Goal: Task Accomplishment & Management: Manage account settings

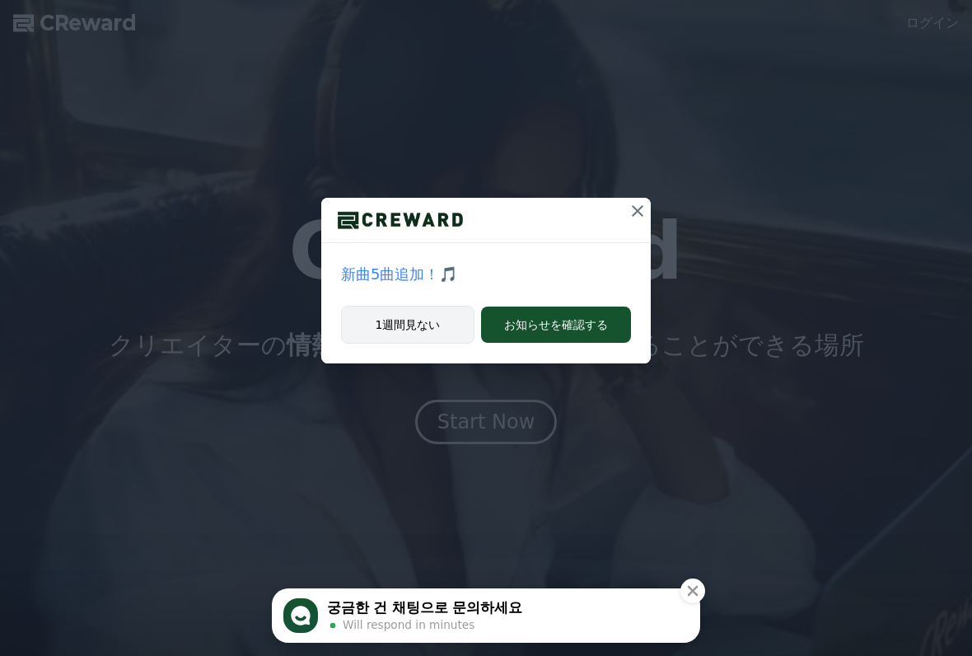
click at [428, 331] on button "1週間見ない" at bounding box center [407, 325] width 133 height 38
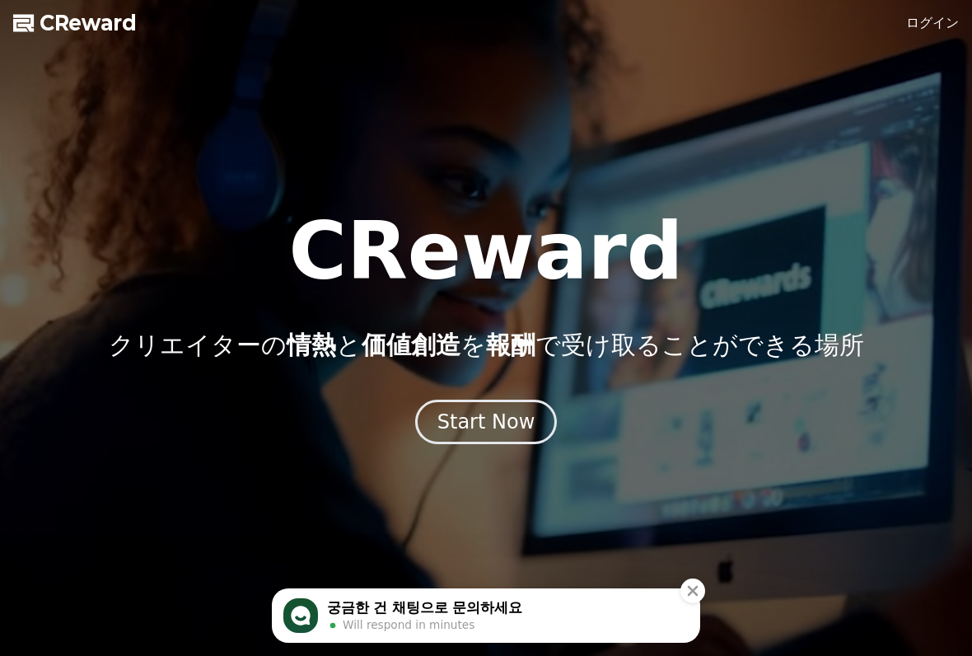
click at [930, 32] on link "ログイン" at bounding box center [932, 23] width 53 height 20
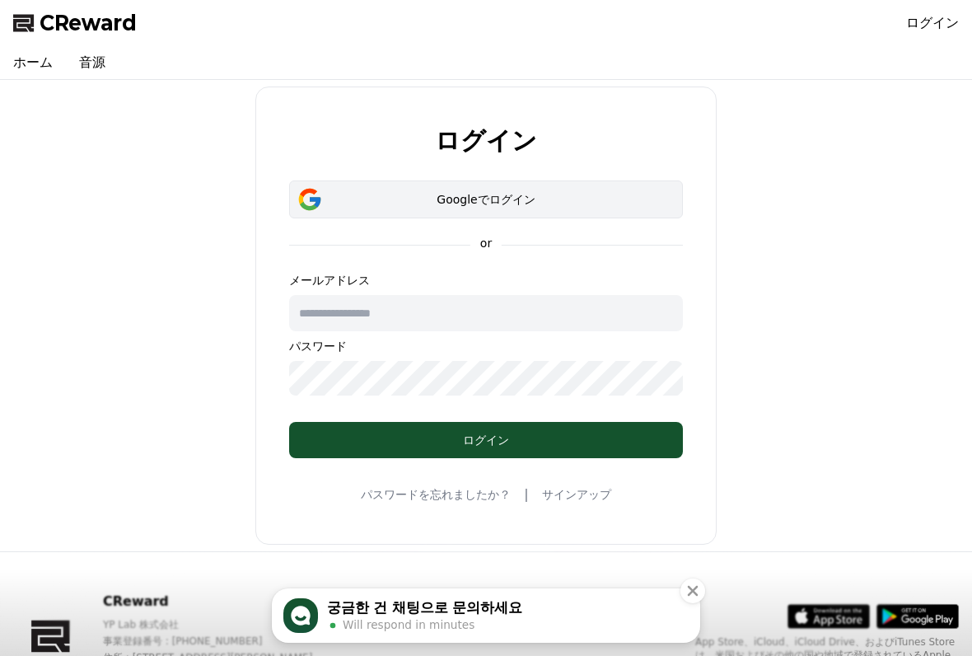
click at [568, 214] on button "Googleでログイン" at bounding box center [486, 199] width 394 height 38
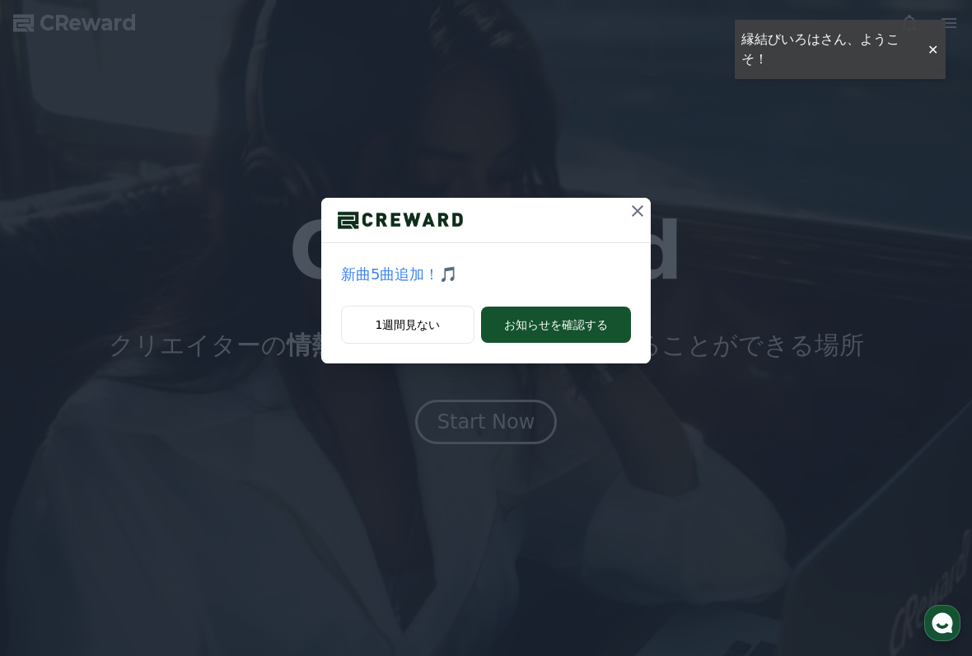
click at [637, 207] on icon at bounding box center [638, 211] width 20 height 20
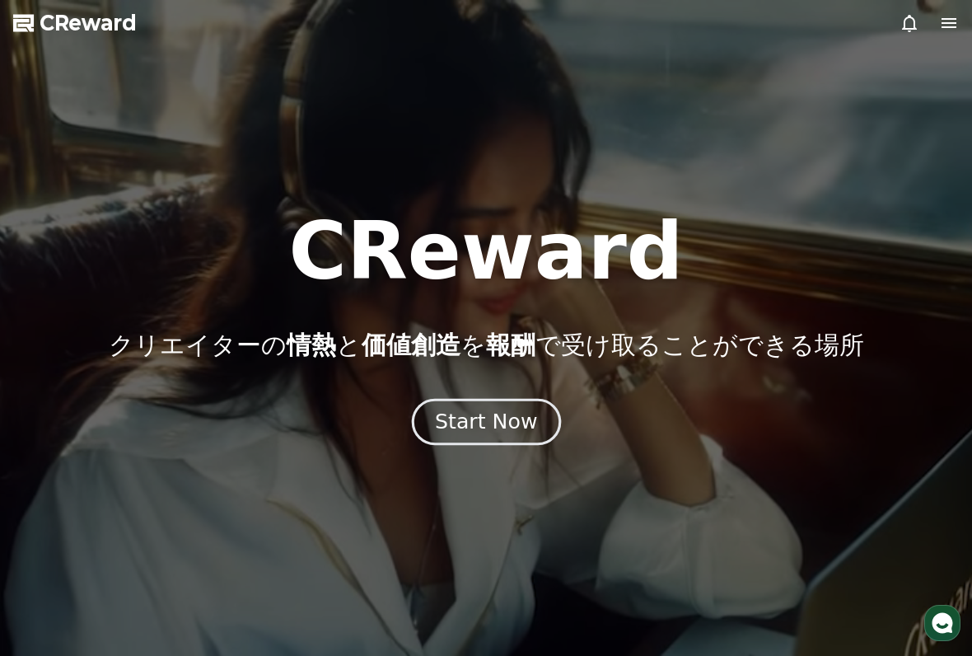
click at [524, 425] on div "Start Now" at bounding box center [486, 422] width 102 height 28
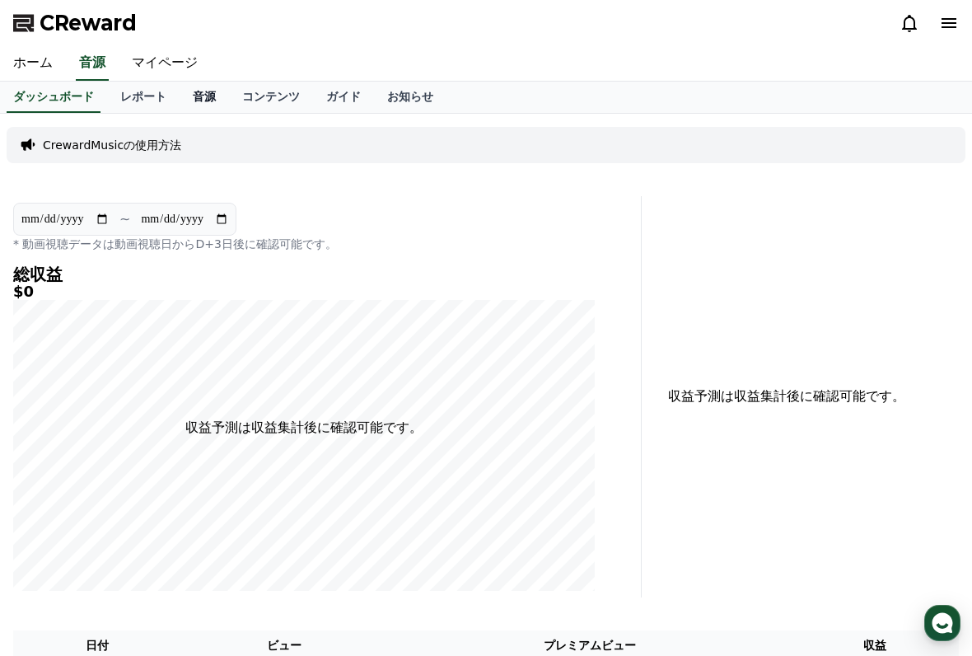
click at [203, 106] on link "音源" at bounding box center [204, 97] width 49 height 31
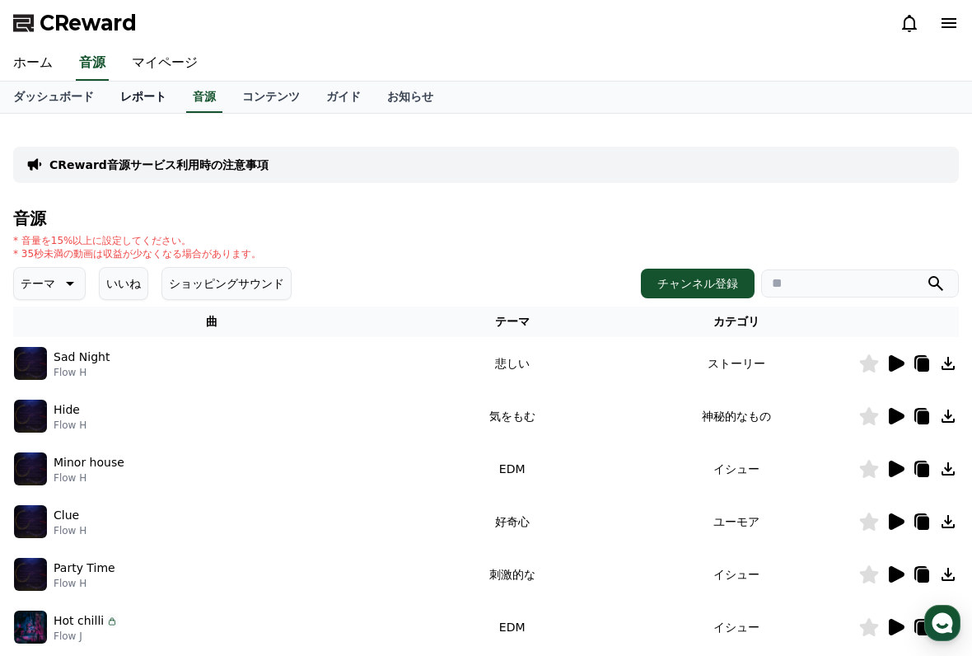
click at [147, 99] on link "レポート" at bounding box center [143, 97] width 72 height 31
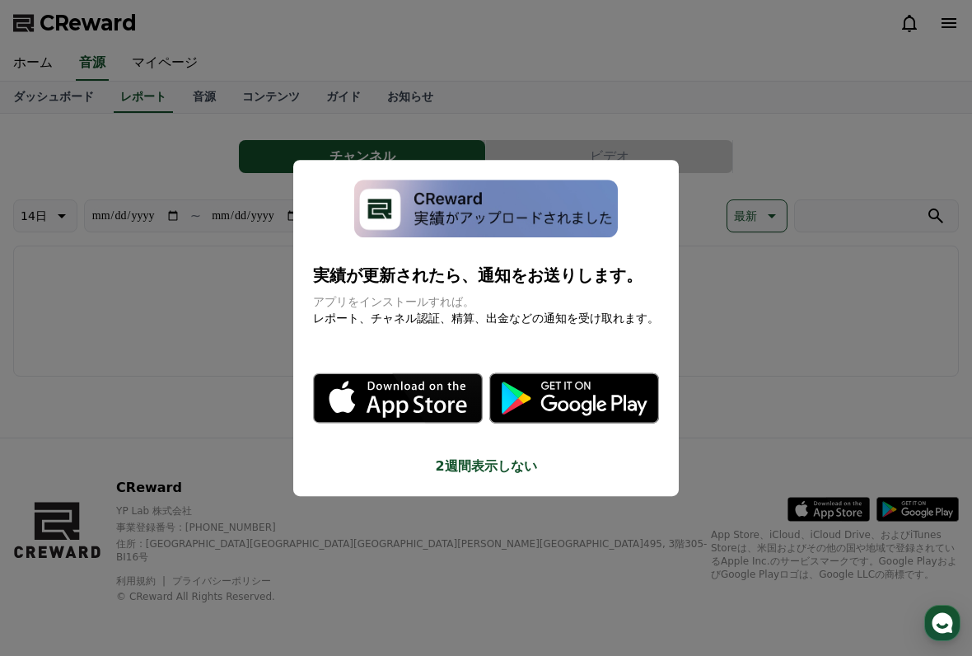
click at [757, 444] on button "close modal" at bounding box center [486, 328] width 972 height 656
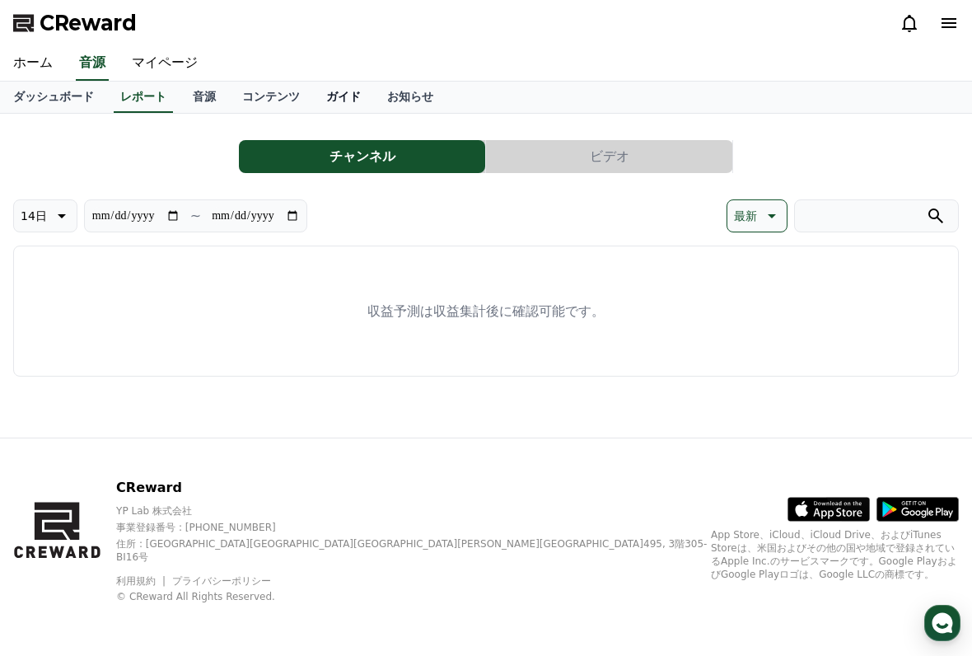
click at [334, 99] on link "ガイド" at bounding box center [343, 97] width 61 height 31
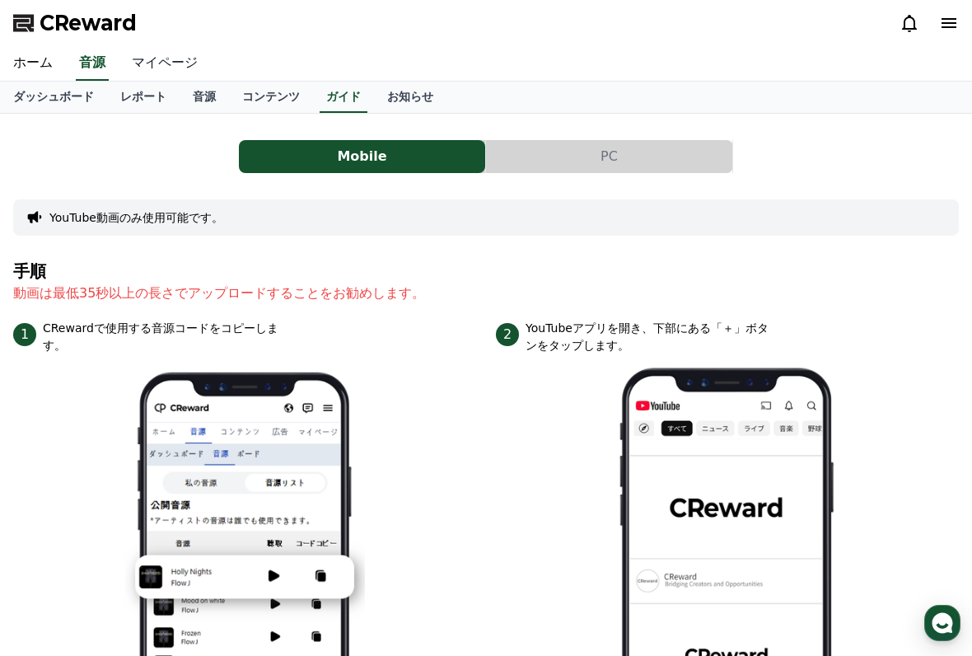
click at [171, 69] on link "マイページ" at bounding box center [165, 63] width 92 height 35
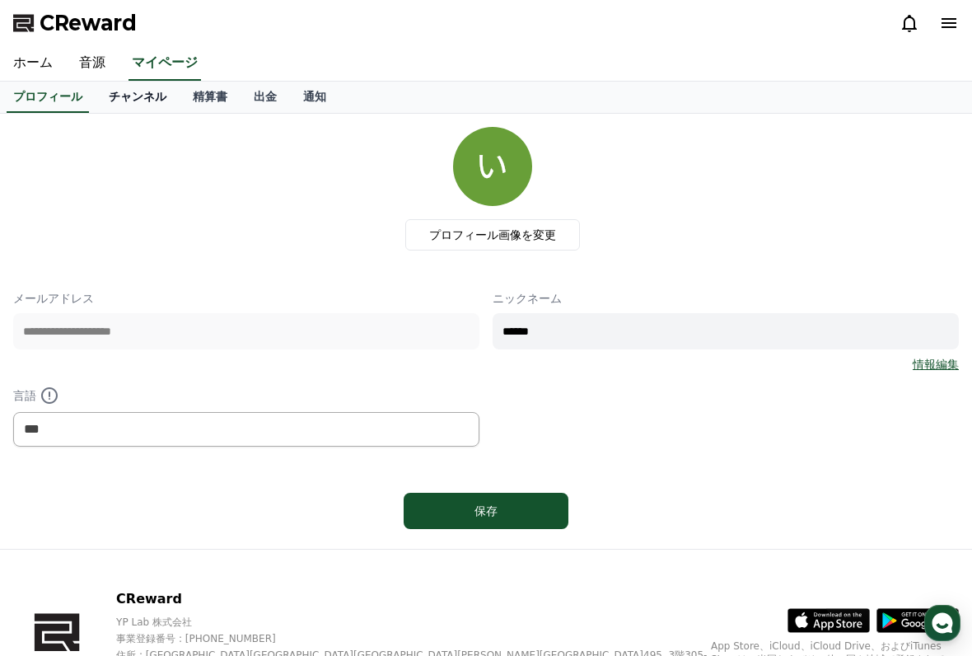
click at [130, 105] on link "チャンネル" at bounding box center [138, 97] width 84 height 31
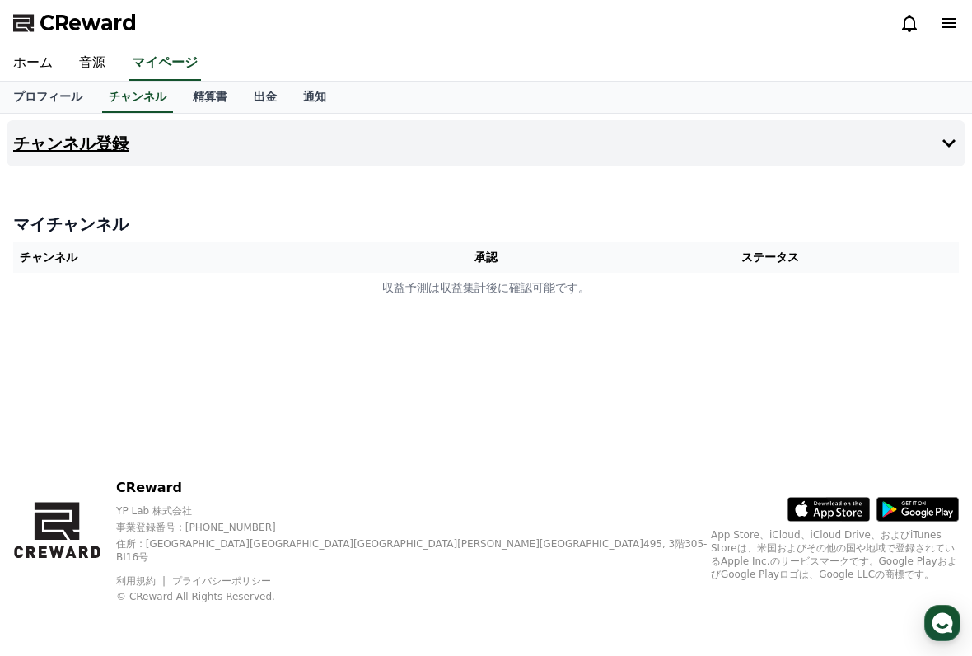
click at [110, 149] on h4 "チャンネル登録" at bounding box center [70, 143] width 115 height 18
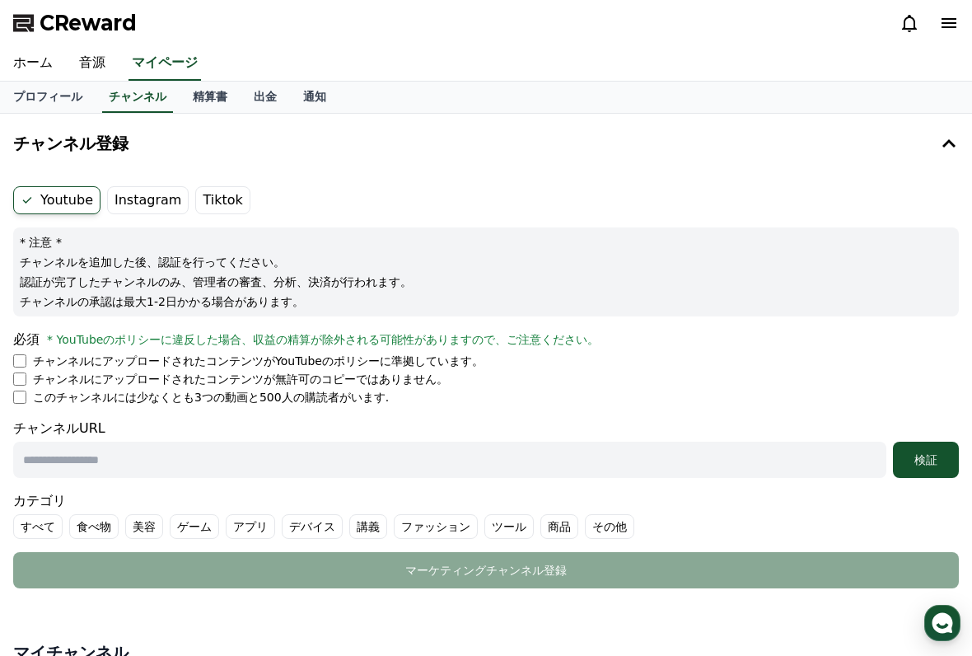
click at [33, 380] on p "チャンネルにアップロードされたコンテンツが無許可のコピーではありません。" at bounding box center [240, 379] width 415 height 16
click at [34, 382] on p "チャンネルにアップロードされたコンテンツが無許可のコピーではありません。" at bounding box center [240, 379] width 415 height 16
click at [157, 204] on label "Instagram" at bounding box center [148, 200] width 82 height 28
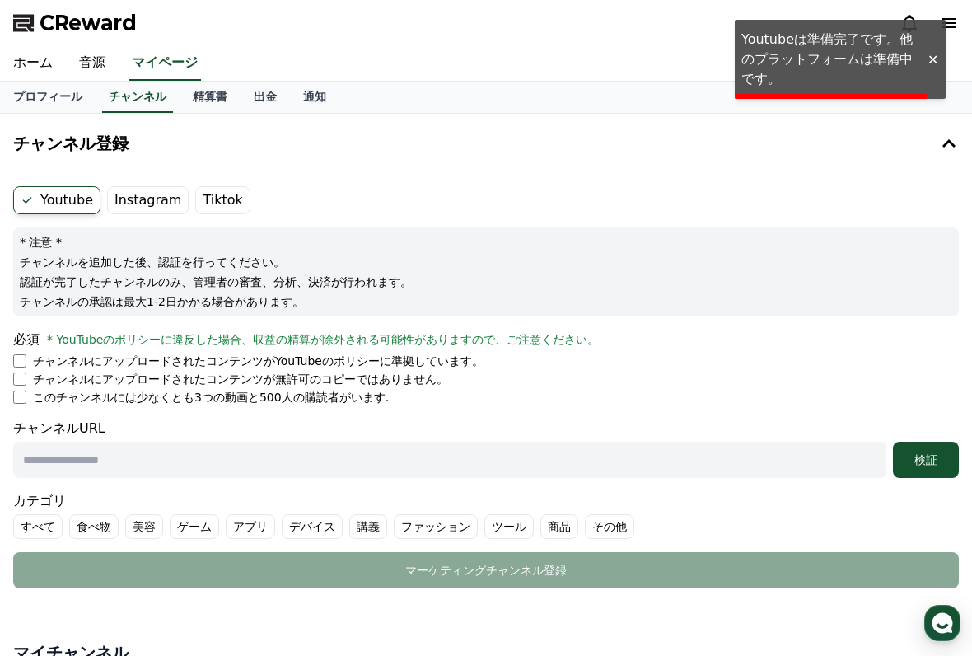
click at [156, 203] on label "Instagram" at bounding box center [148, 200] width 82 height 28
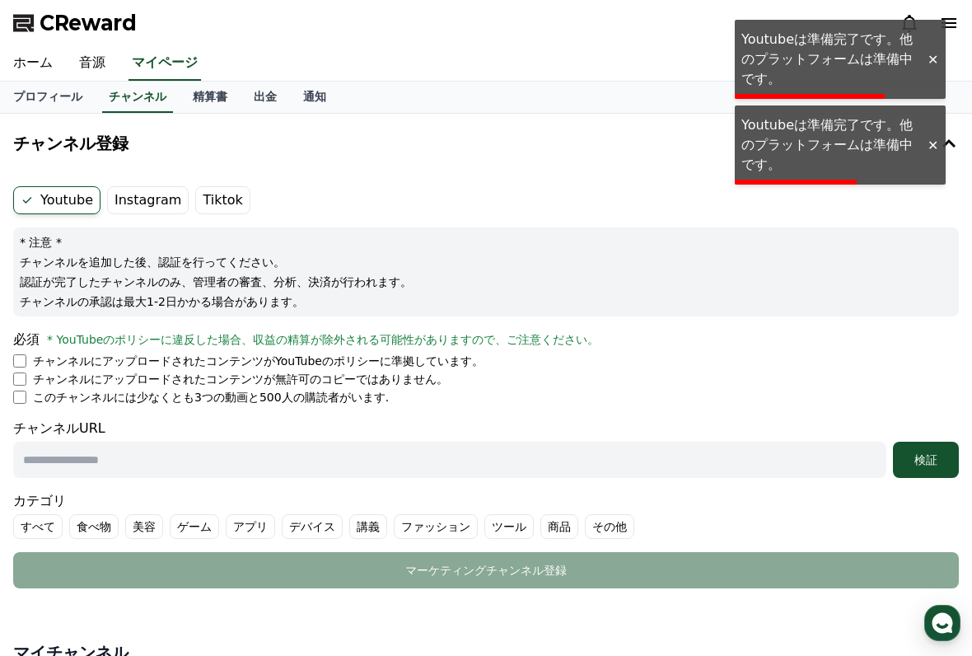
click at [147, 213] on label "Instagram" at bounding box center [148, 200] width 82 height 28
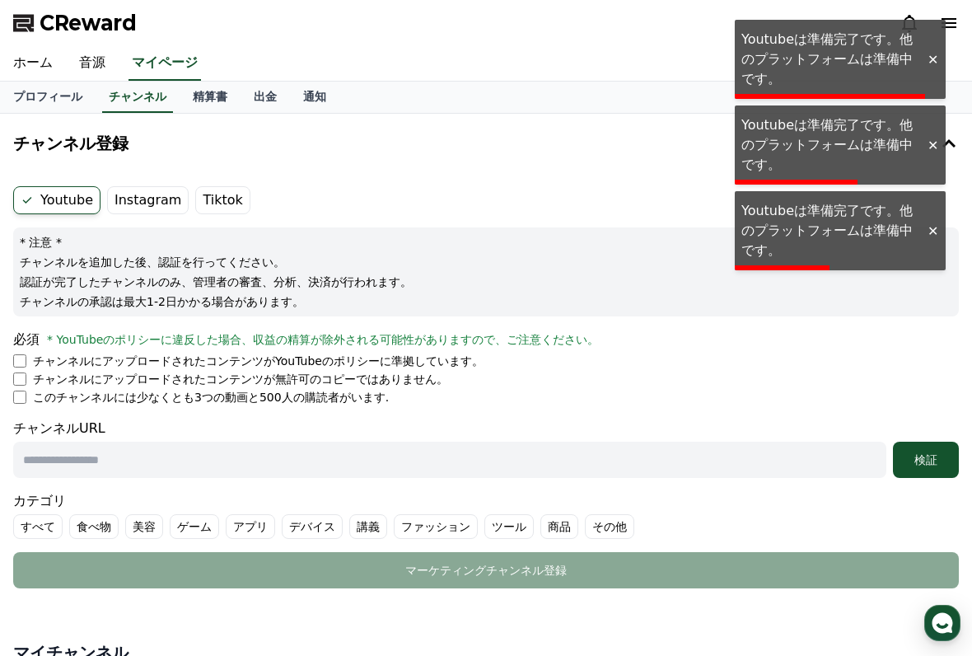
click at [42, 208] on label "Youtube" at bounding box center [56, 200] width 87 height 28
click at [929, 228] on div at bounding box center [932, 231] width 26 height 16
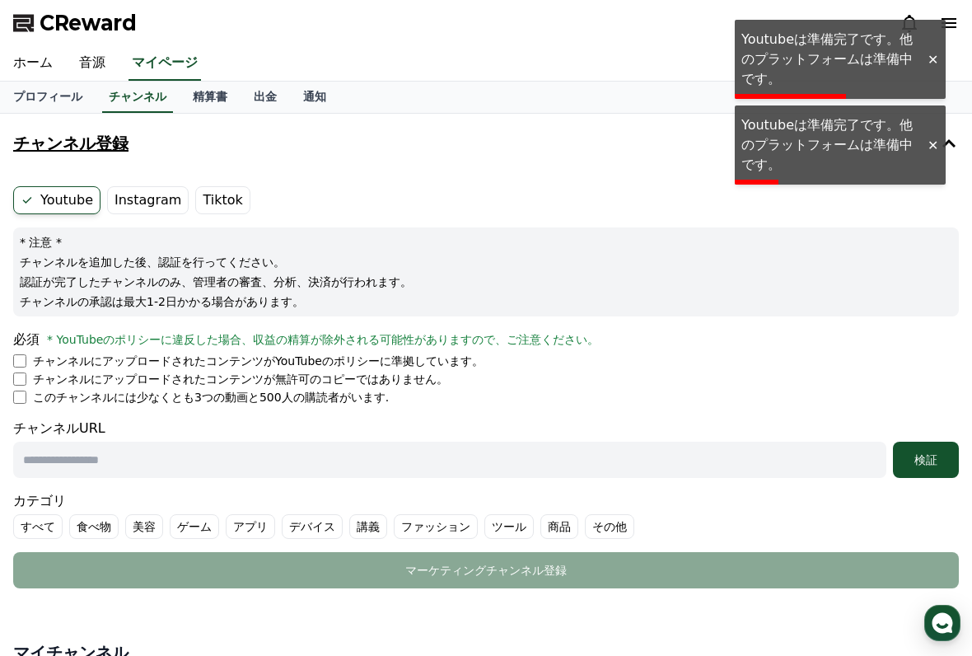
click at [926, 154] on button "チャンネル登録" at bounding box center [486, 143] width 959 height 46
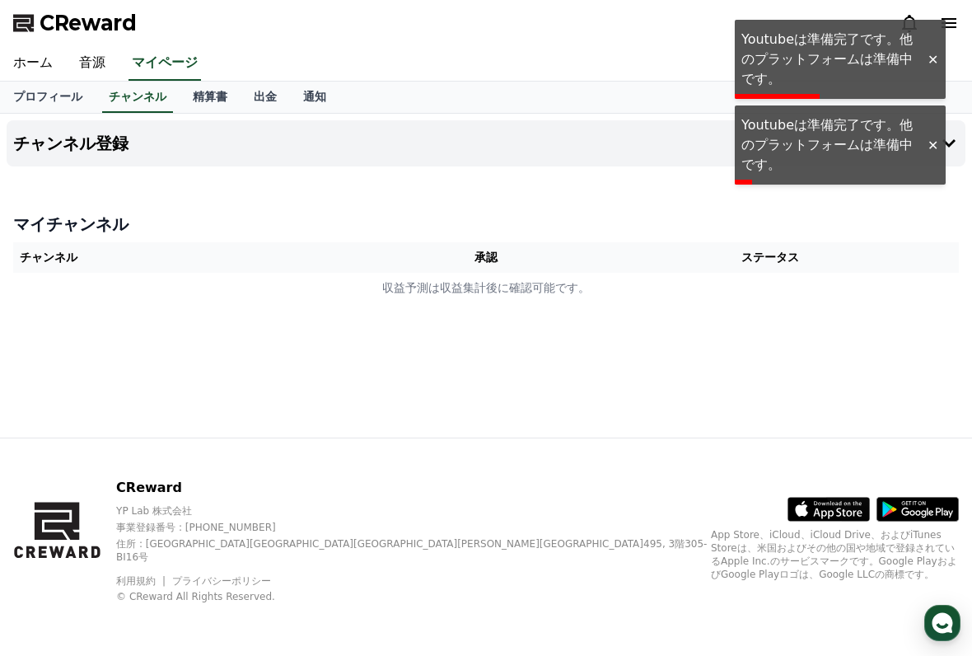
click at [924, 67] on div at bounding box center [932, 60] width 26 height 16
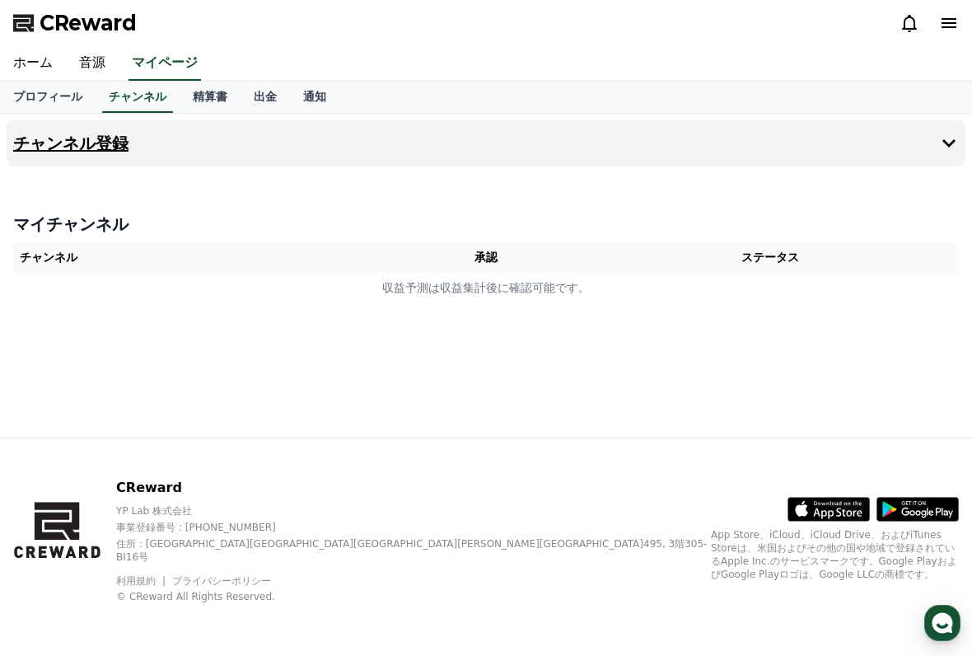
click at [99, 137] on h4 "チャンネル登録" at bounding box center [70, 143] width 115 height 18
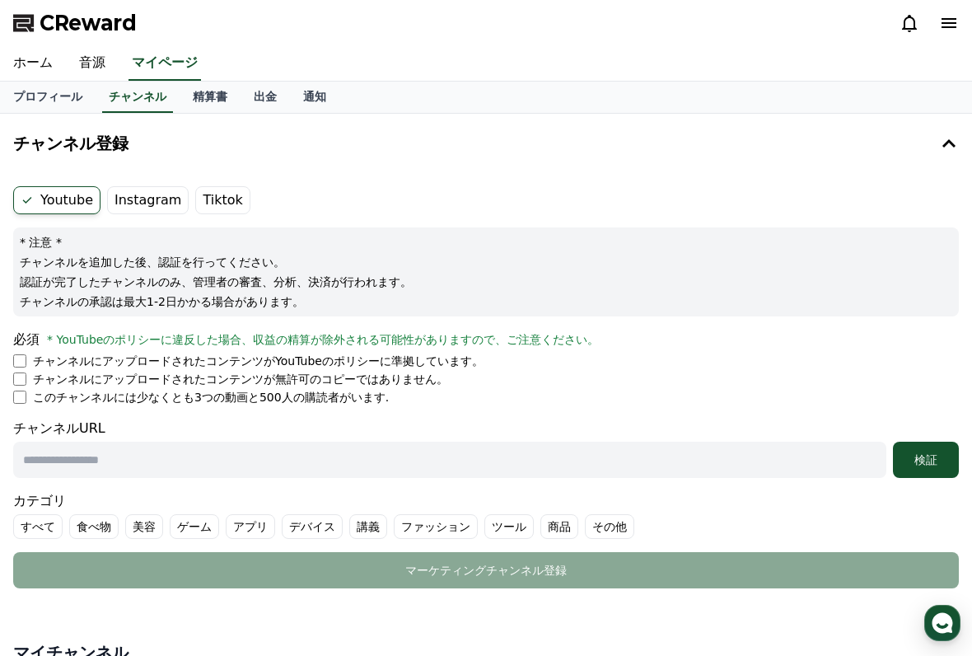
click at [155, 203] on label "Instagram" at bounding box center [148, 200] width 82 height 28
click at [227, 203] on label "Tiktok" at bounding box center [222, 200] width 54 height 28
click at [317, 99] on link "通知" at bounding box center [314, 97] width 49 height 31
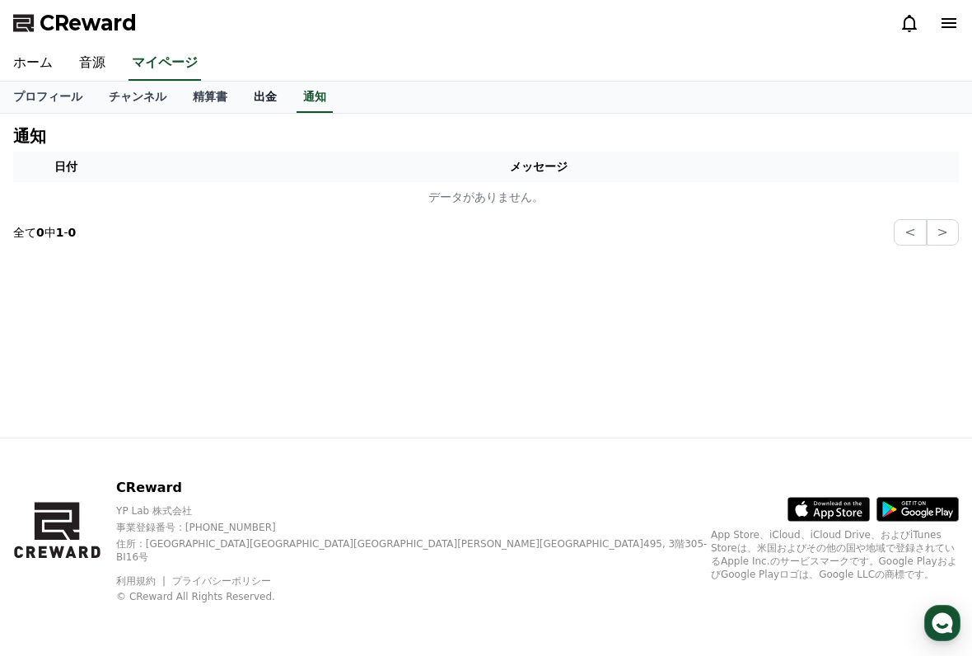
click at [254, 108] on link "出金" at bounding box center [265, 97] width 49 height 31
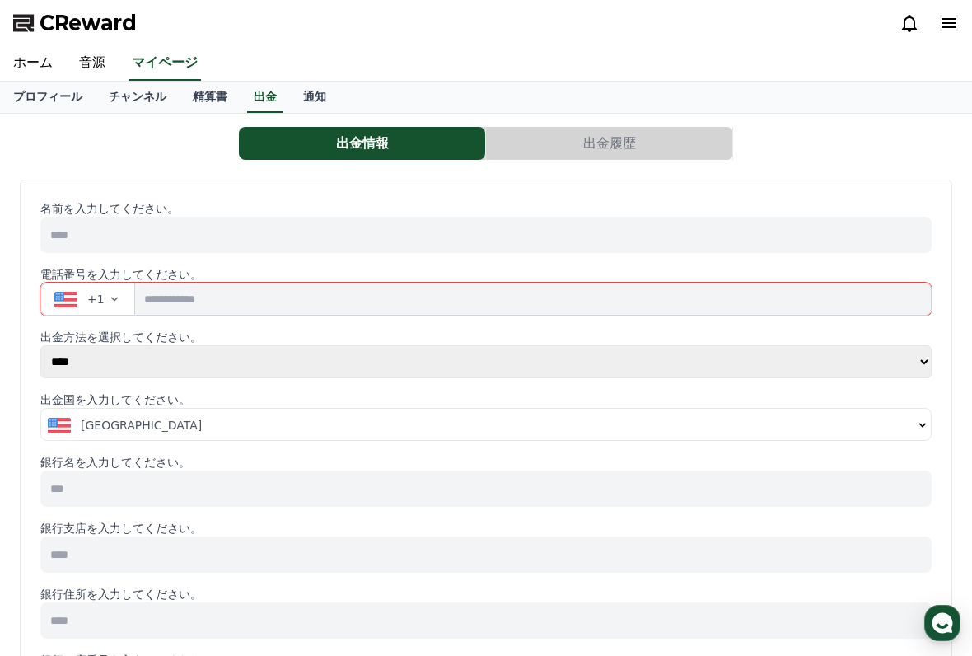
click at [282, 246] on input at bounding box center [485, 235] width 891 height 36
type input "*"
type input "***"
click at [75, 305] on span "button" at bounding box center [65, 300] width 23 height 16
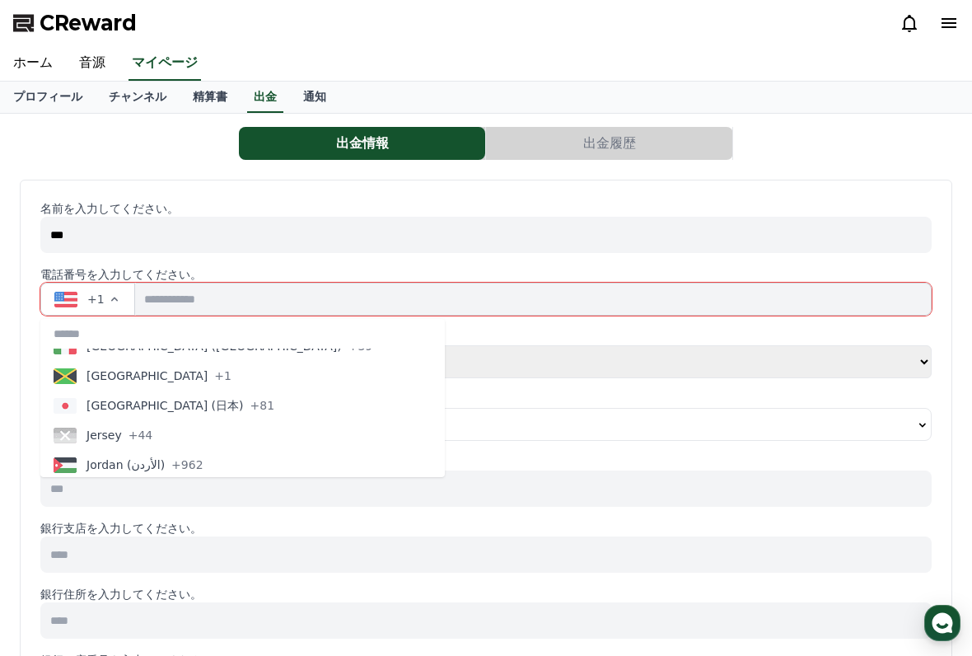
scroll to position [3164, 0]
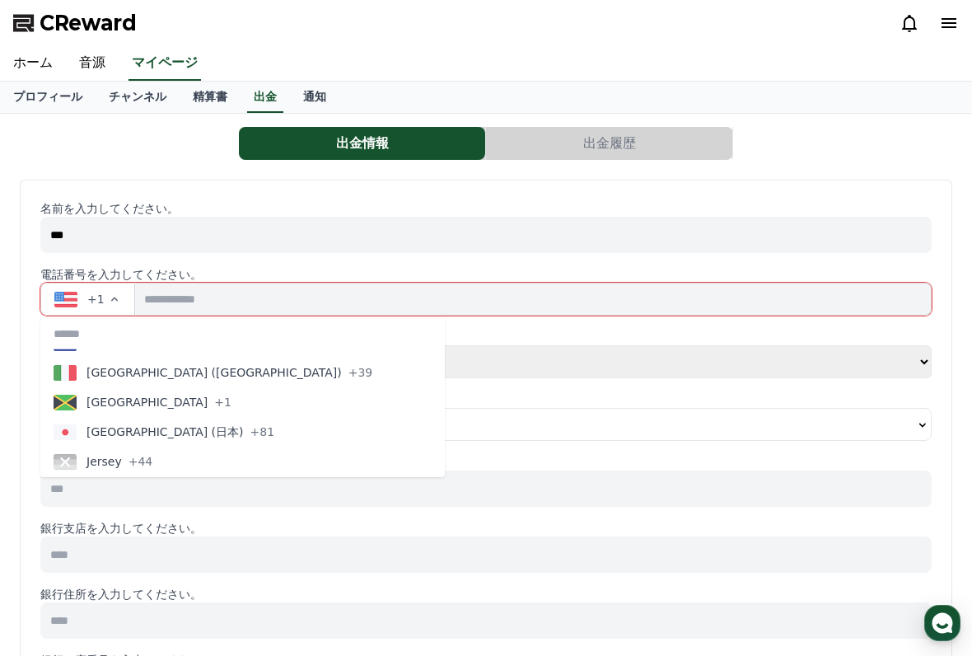
click at [213, 436] on button "[GEOGRAPHIC_DATA] (日本) +81" at bounding box center [242, 432] width 405 height 30
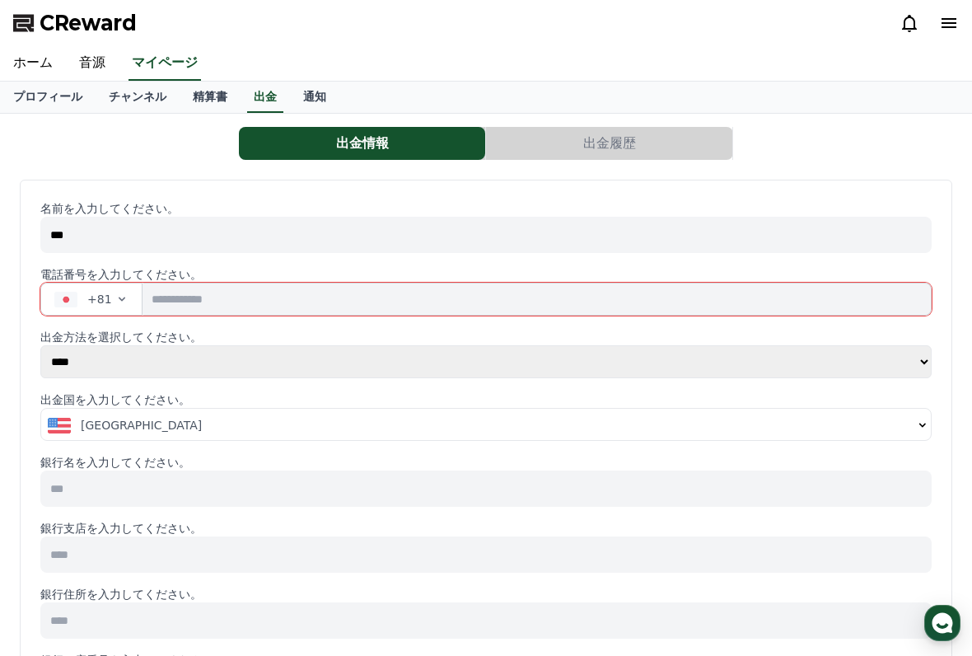
click at [346, 307] on input "tel" at bounding box center [537, 299] width 789 height 33
type input "*"
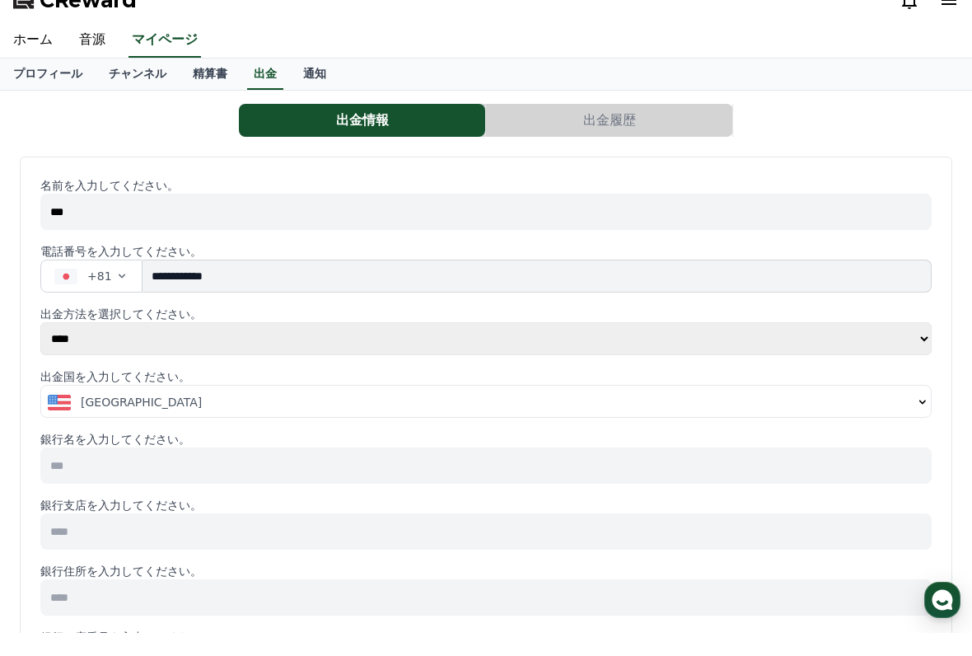
type input "**********"
click at [671, 345] on select "**** ******" at bounding box center [485, 361] width 891 height 33
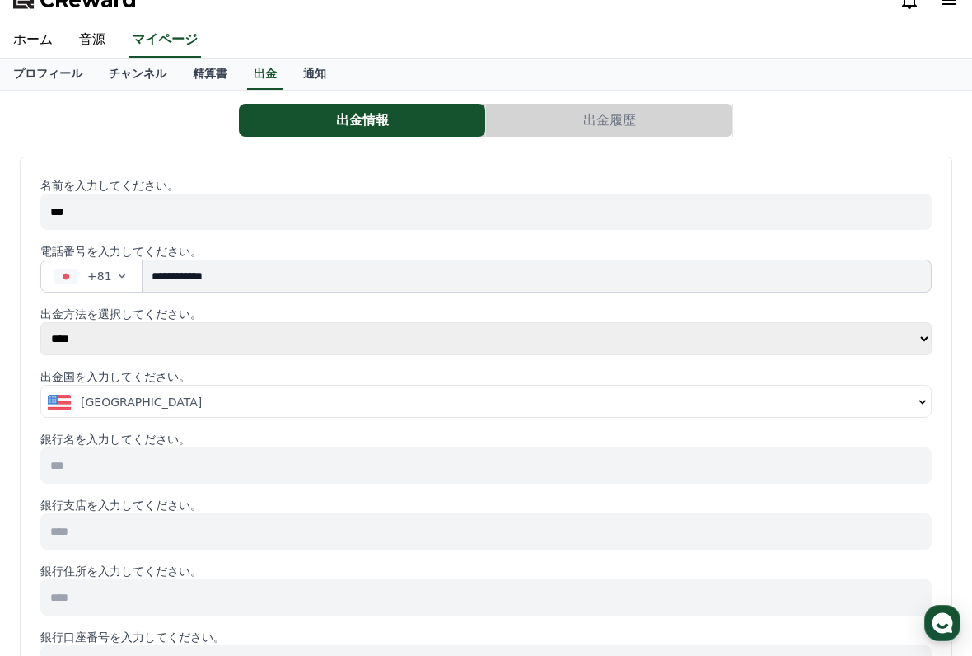
click at [594, 371] on p "出金国を入力してください。" at bounding box center [485, 376] width 891 height 16
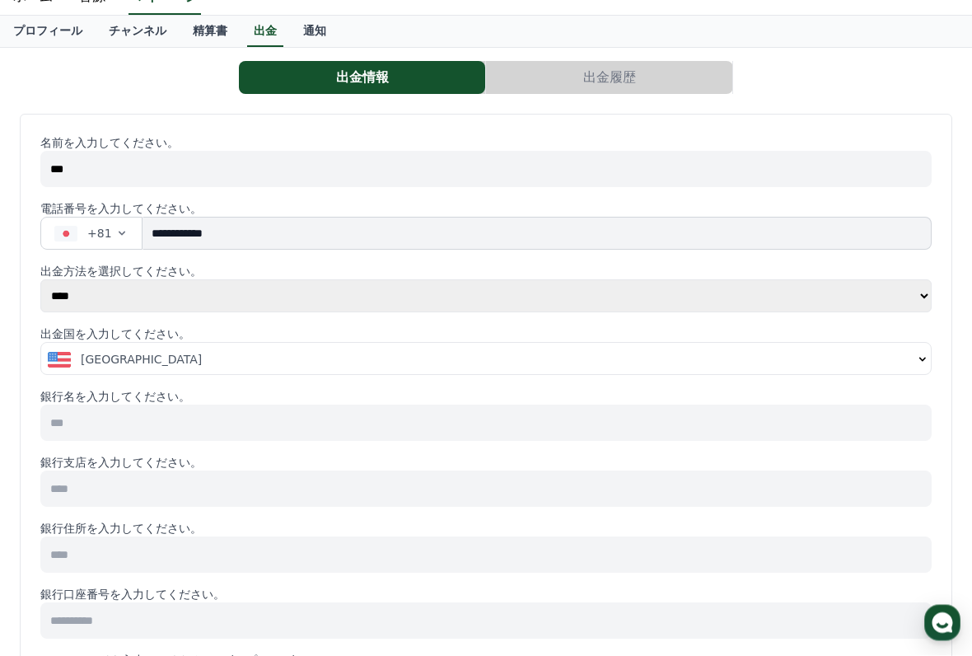
scroll to position [82, 0]
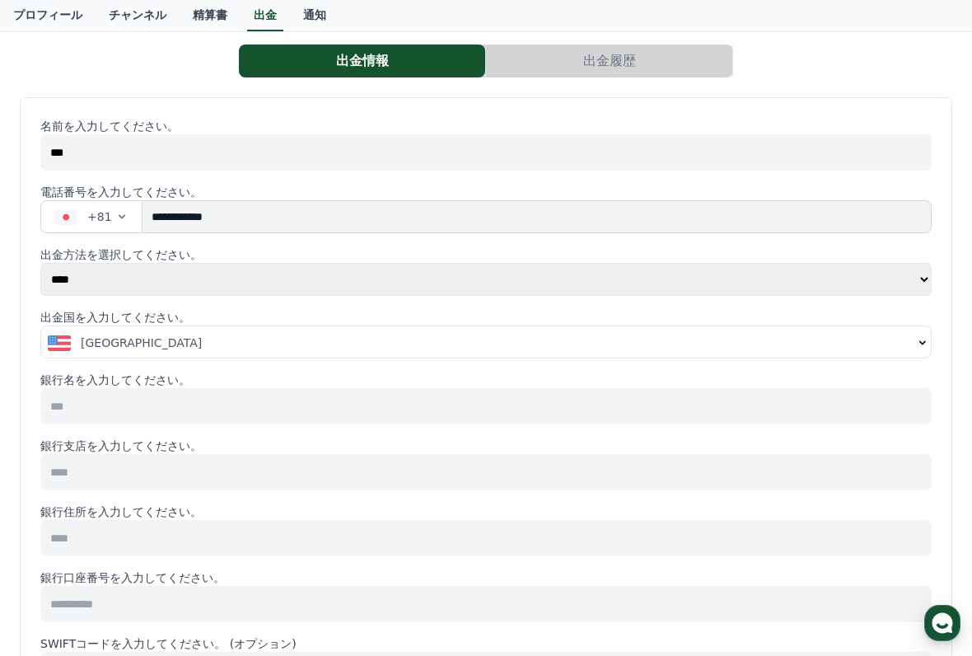
click at [599, 347] on div "[GEOGRAPHIC_DATA]" at bounding box center [480, 342] width 865 height 16
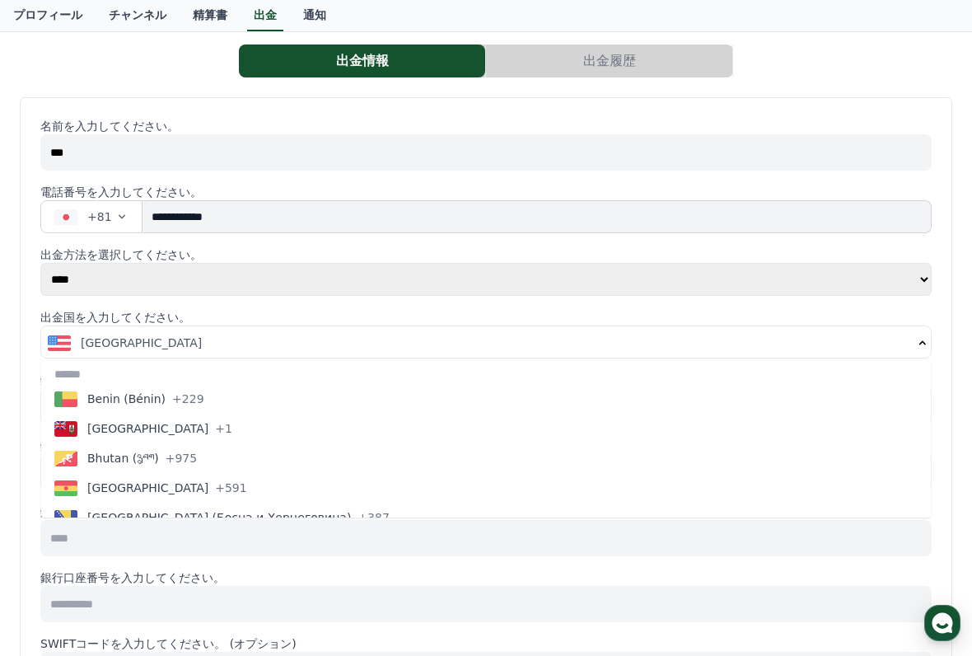
scroll to position [673, 0]
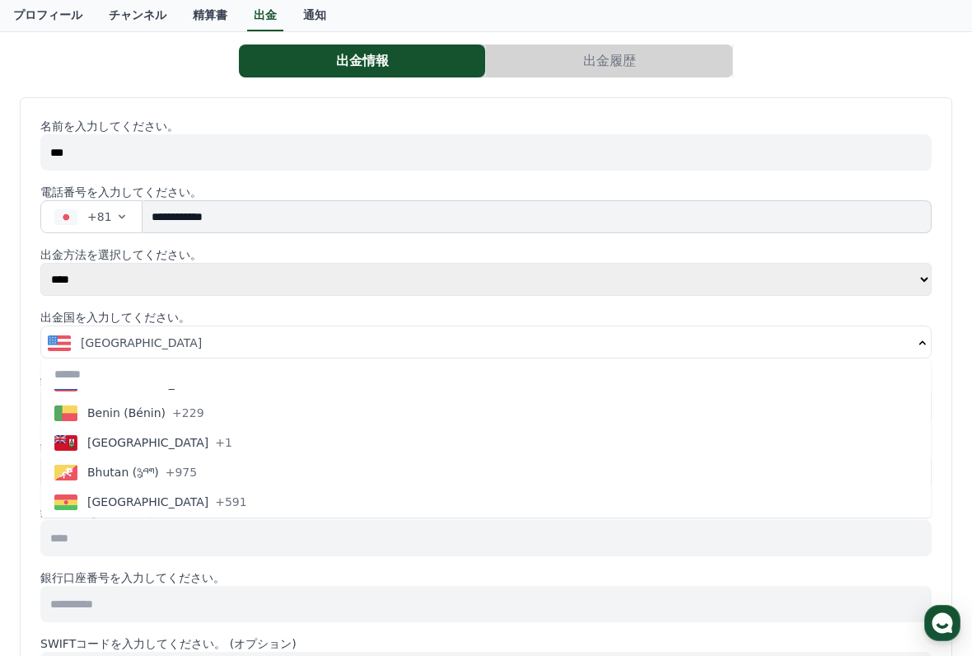
click at [139, 383] on input "text" at bounding box center [486, 374] width 890 height 30
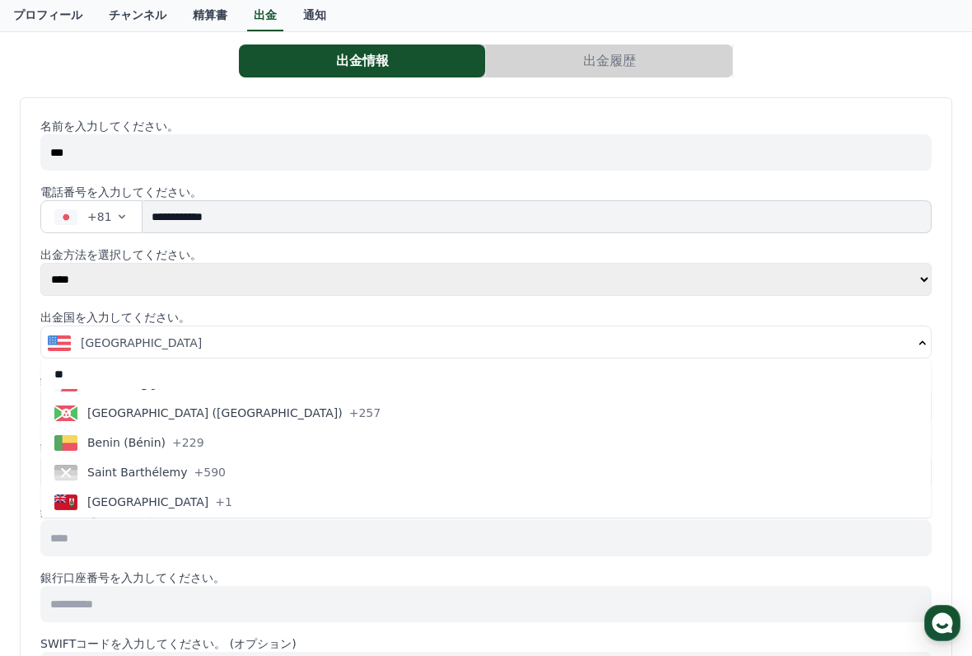
type input "*"
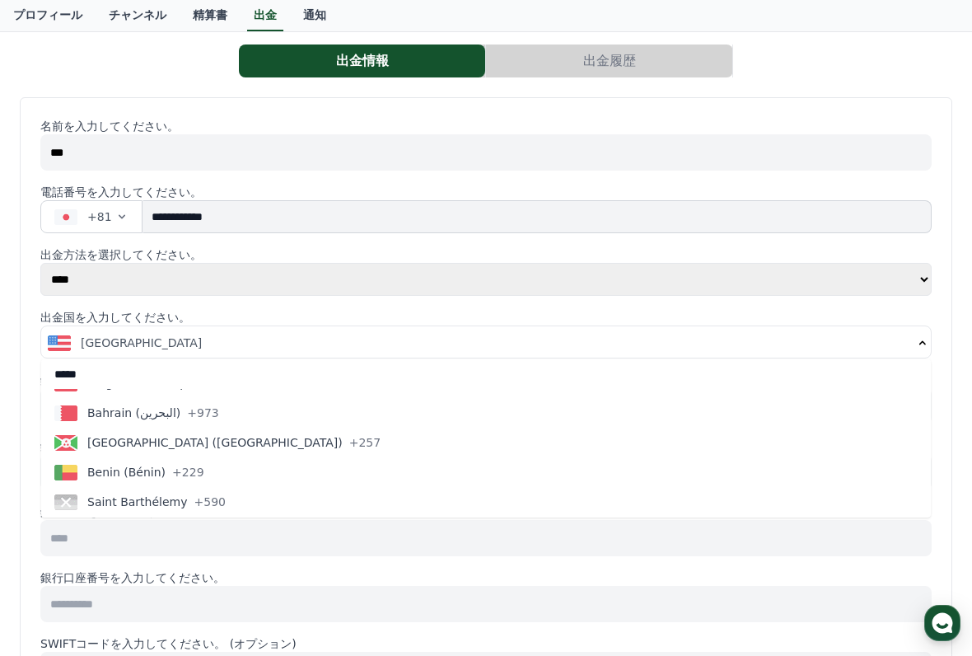
type input "*****"
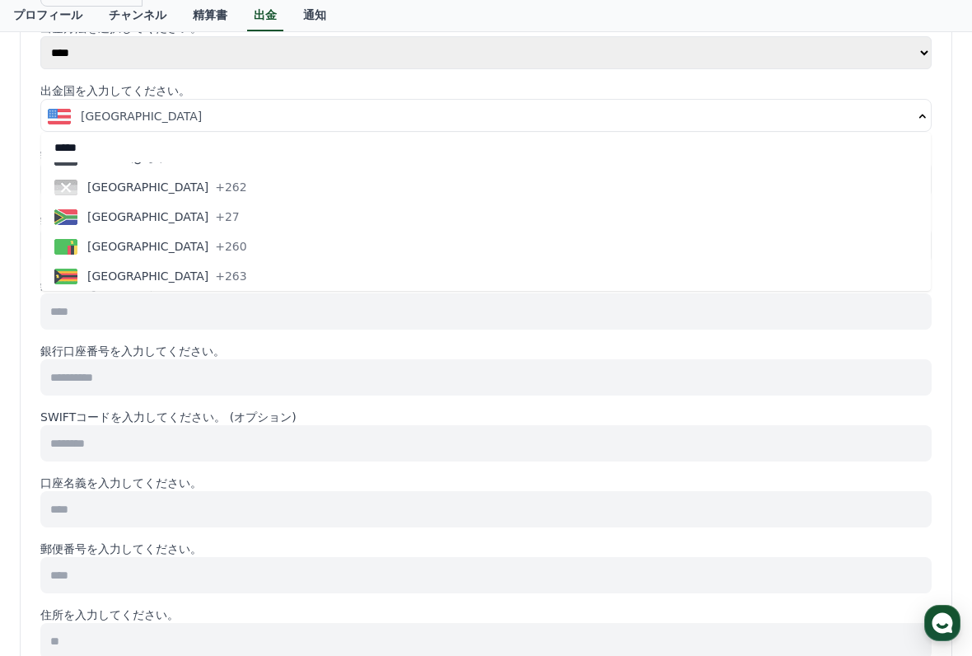
scroll to position [7108, 0]
click at [891, 320] on input at bounding box center [485, 311] width 891 height 36
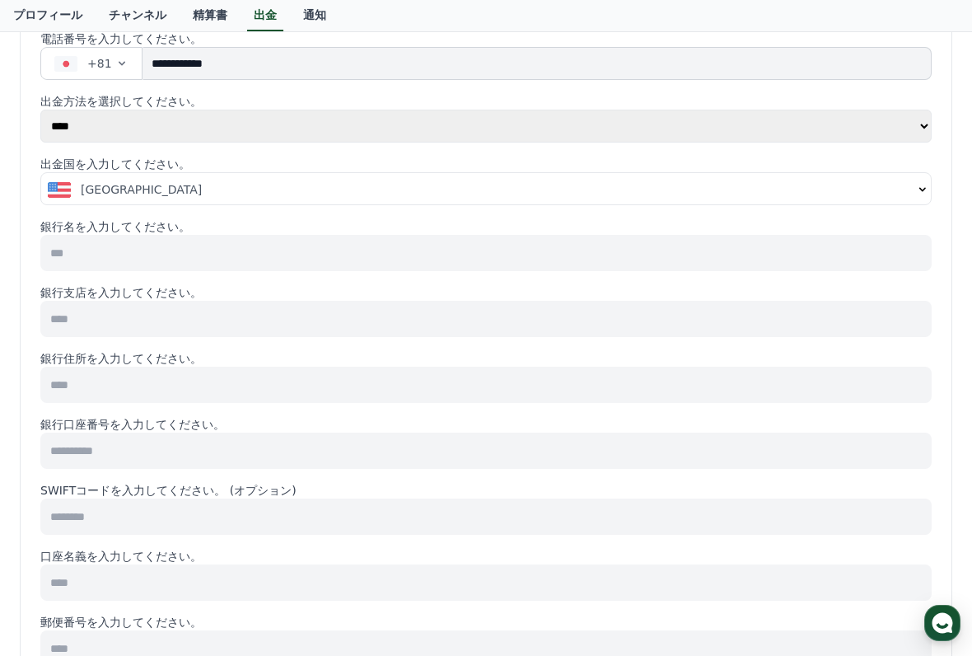
scroll to position [233, 0]
click at [915, 181] on button "[GEOGRAPHIC_DATA]" at bounding box center [486, 191] width 890 height 33
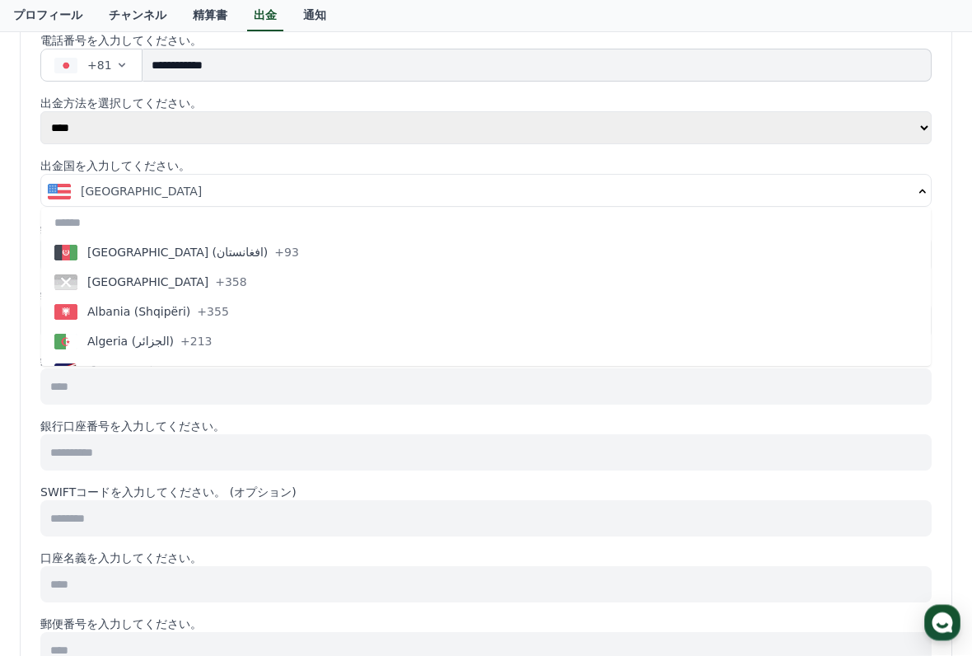
scroll to position [234, 0]
click at [830, 396] on input at bounding box center [485, 386] width 891 height 36
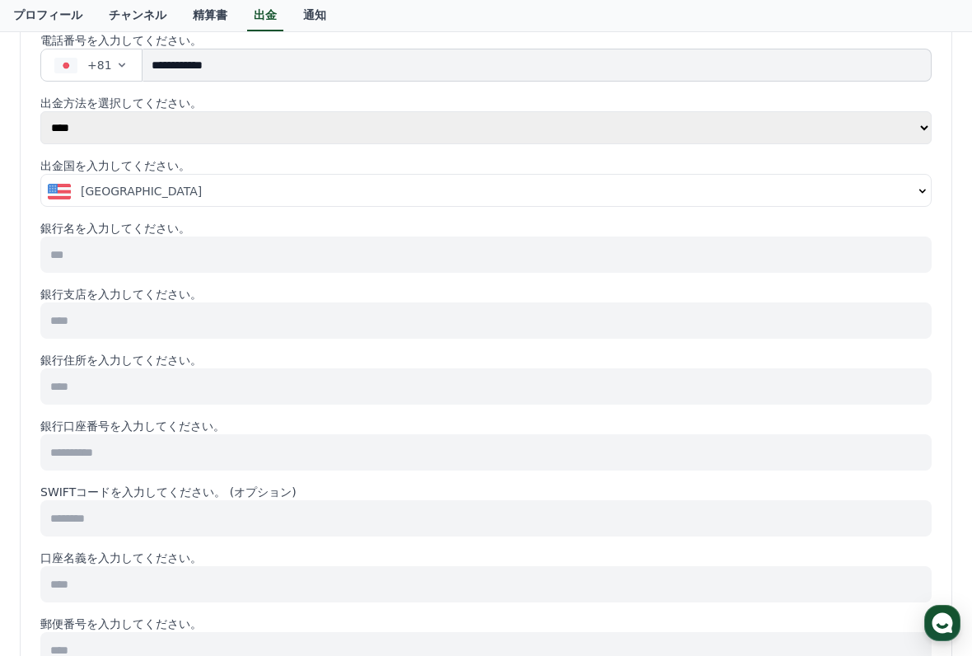
click at [854, 249] on input at bounding box center [485, 254] width 891 height 36
click at [250, 311] on input at bounding box center [485, 320] width 891 height 36
click at [330, 261] on input at bounding box center [485, 254] width 891 height 36
type input "*"
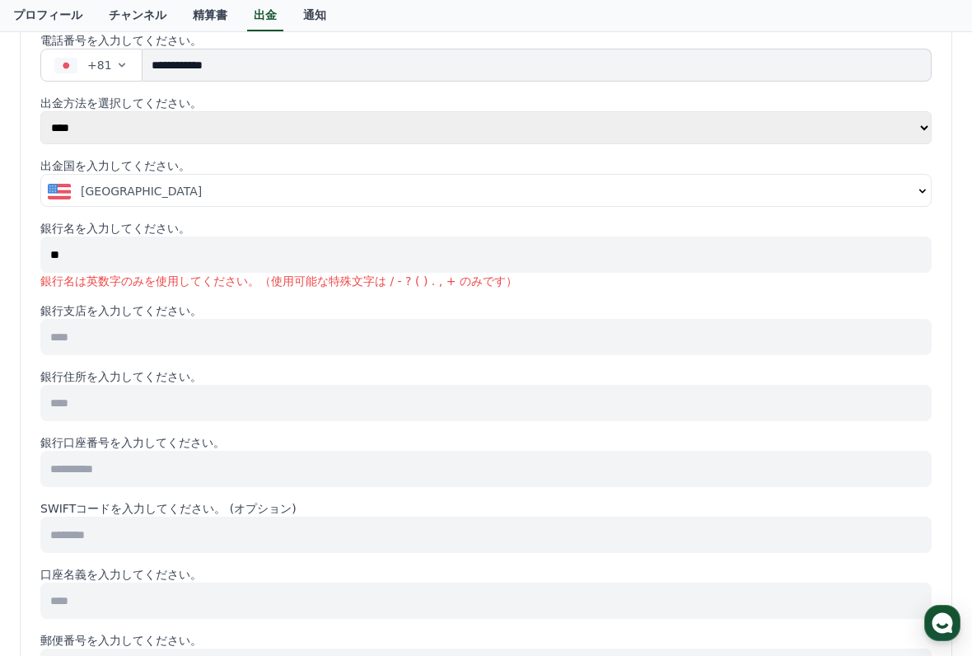
type input "*"
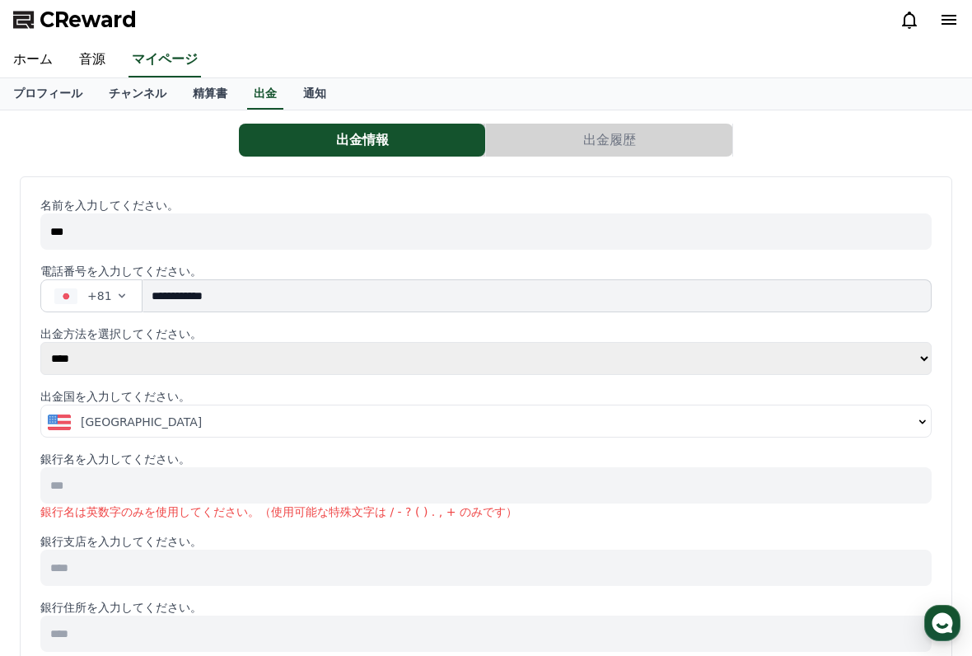
scroll to position [0, 0]
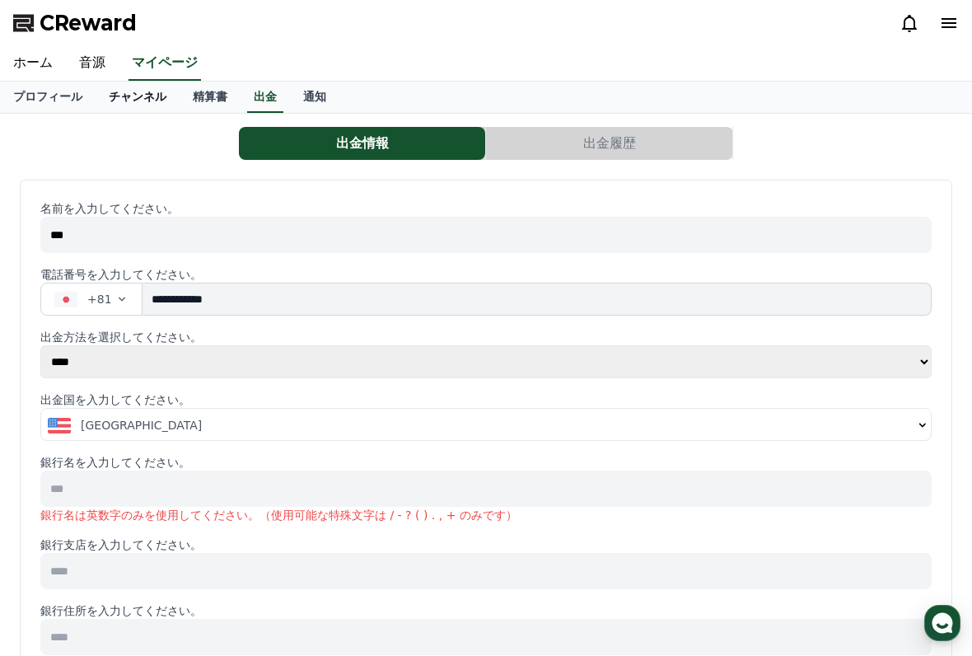
click at [147, 98] on link "チャンネル" at bounding box center [138, 97] width 84 height 31
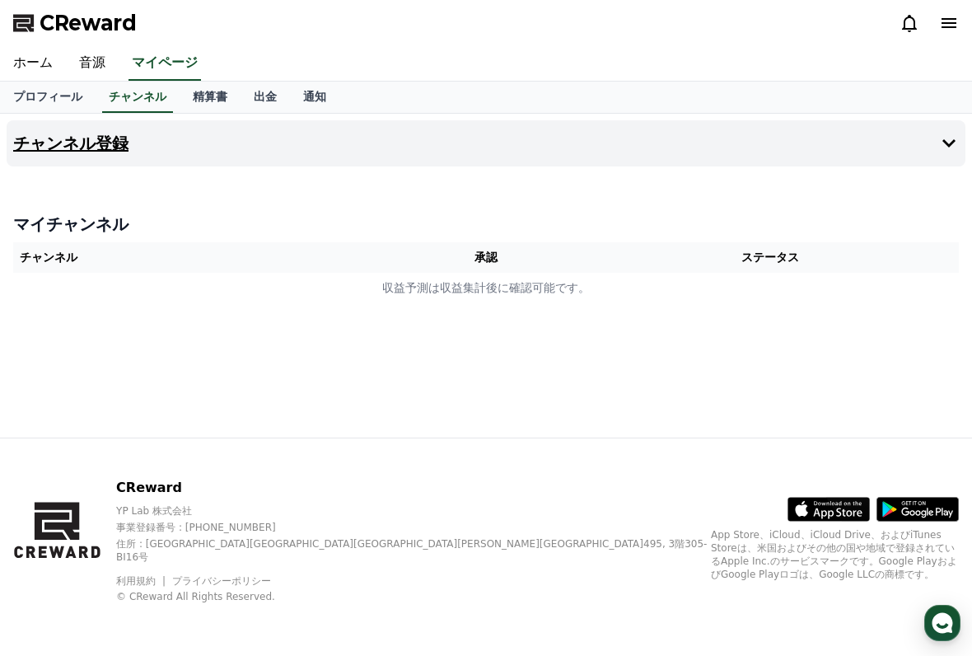
click at [106, 145] on h4 "チャンネル登録" at bounding box center [70, 143] width 115 height 18
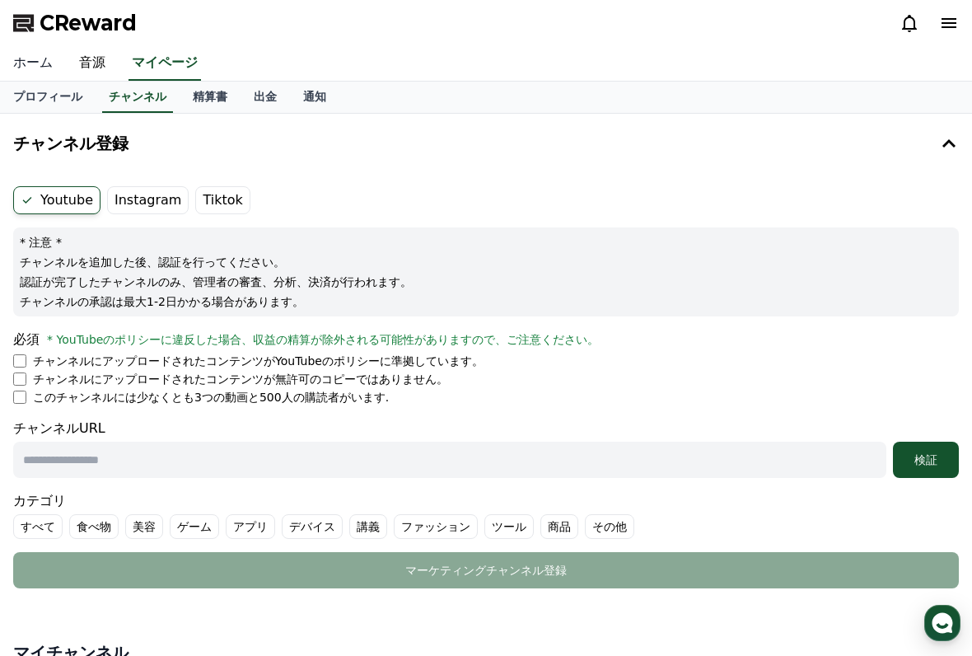
click at [31, 60] on link "ホーム" at bounding box center [33, 63] width 66 height 35
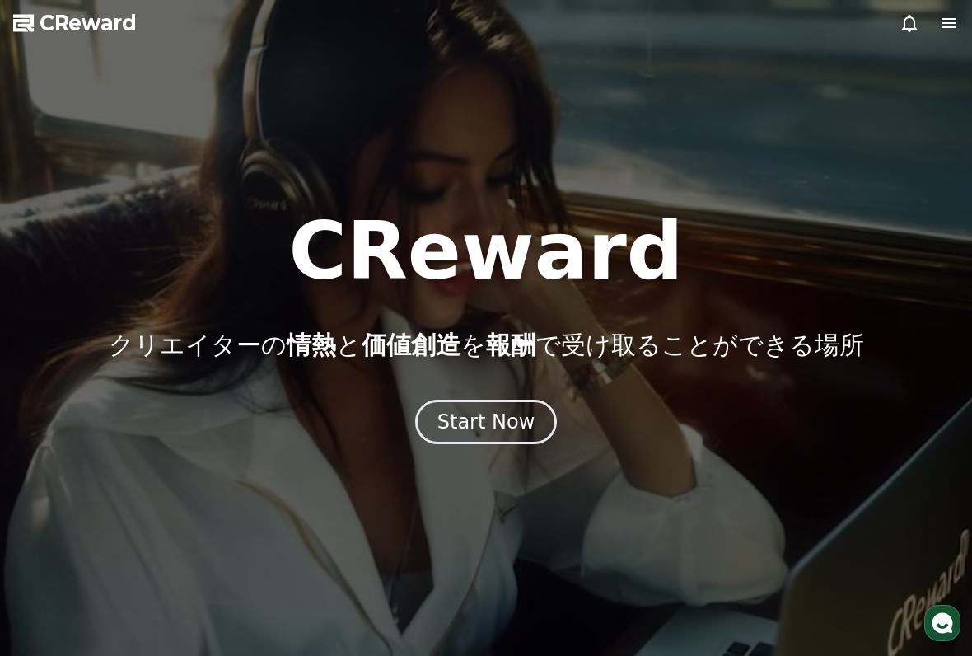
click at [941, 37] on div at bounding box center [486, 328] width 972 height 656
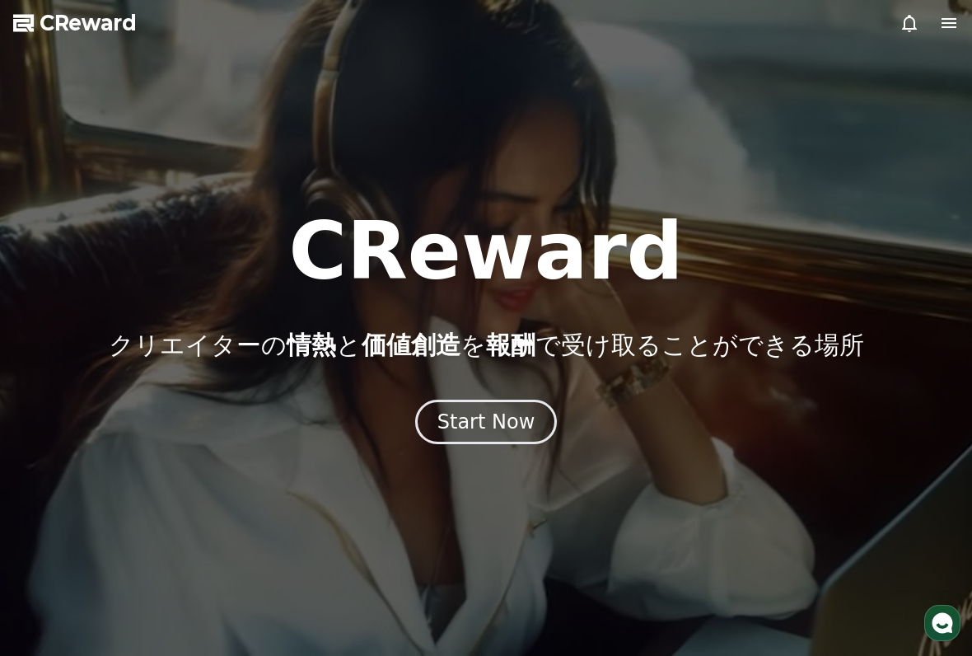
click at [944, 28] on icon at bounding box center [949, 23] width 15 height 10
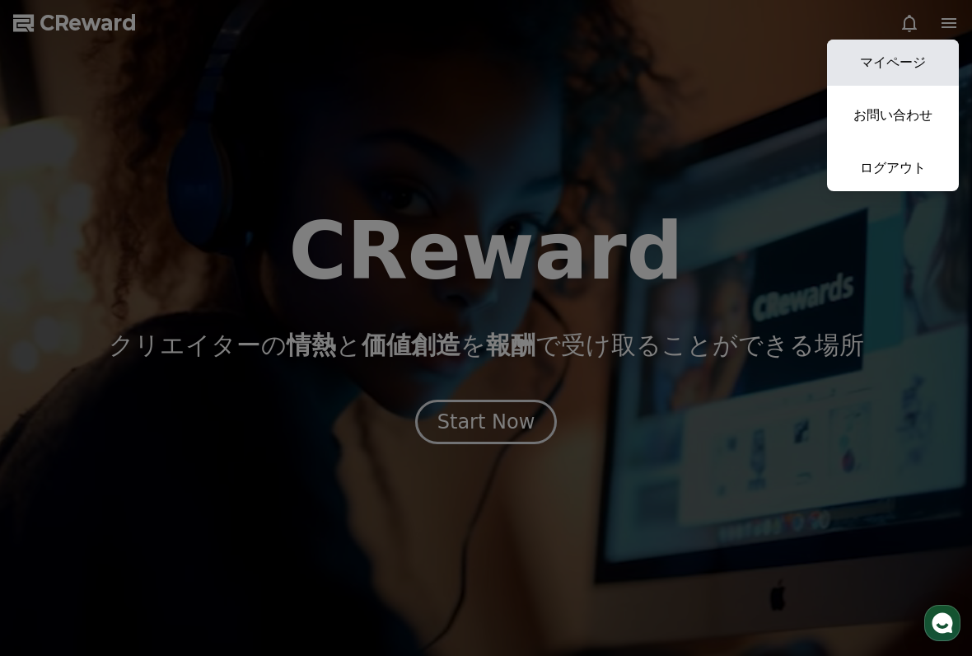
click at [905, 69] on link "マイページ" at bounding box center [893, 63] width 132 height 46
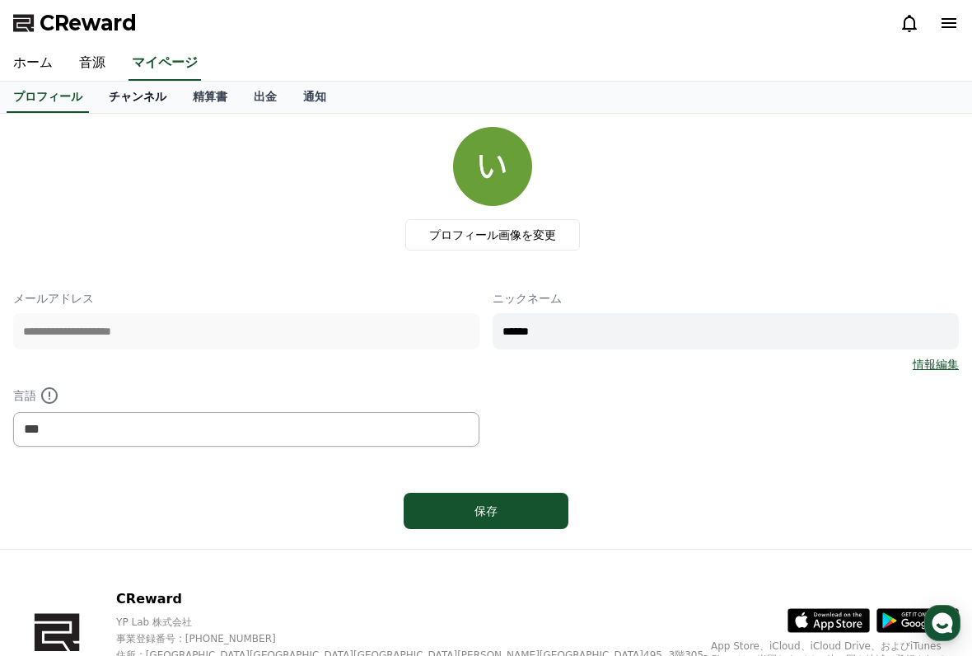
click at [135, 102] on link "チャンネル" at bounding box center [138, 97] width 84 height 31
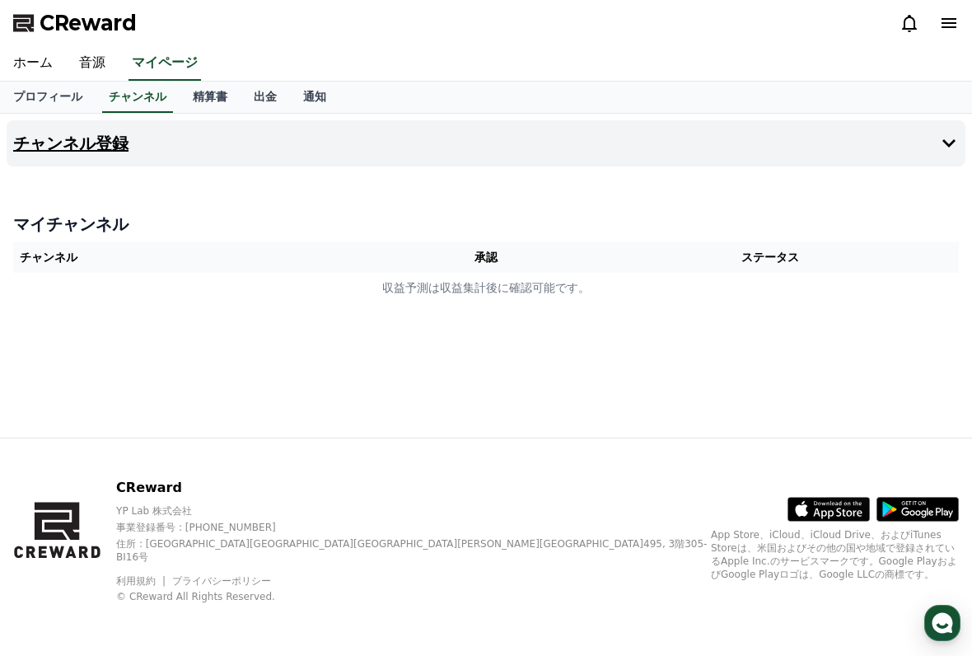
click at [934, 143] on button "チャンネル登録" at bounding box center [486, 143] width 959 height 46
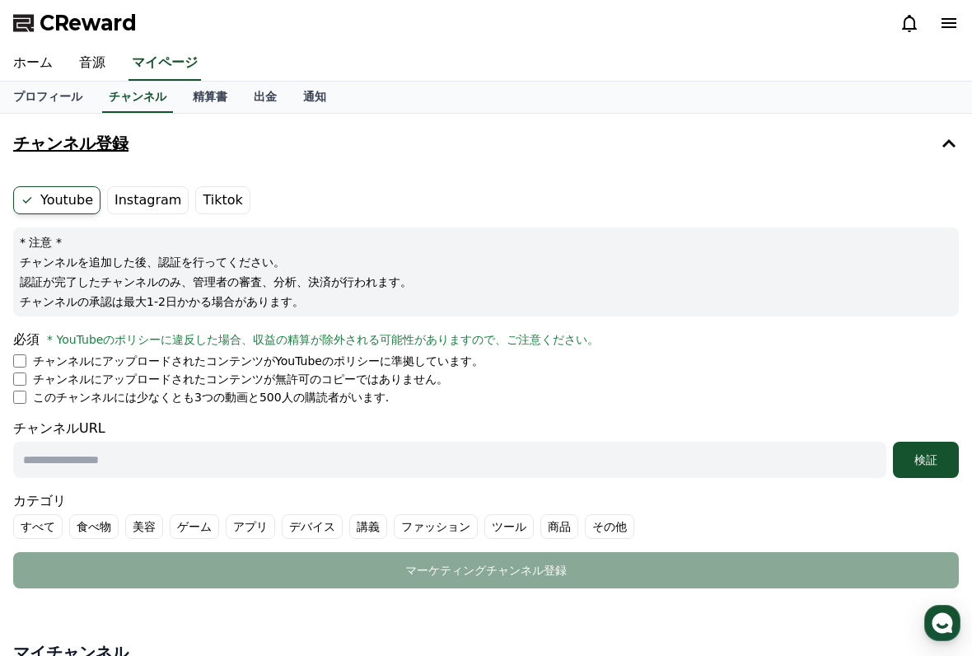
click at [125, 157] on button "チャンネル登録" at bounding box center [486, 143] width 959 height 46
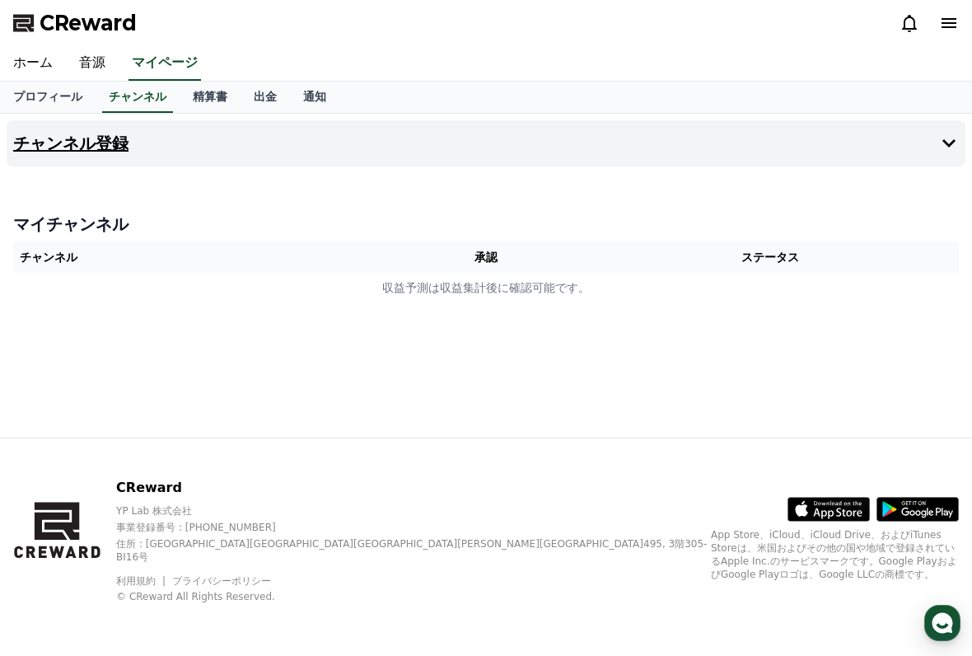
click at [57, 145] on h4 "チャンネル登録" at bounding box center [70, 143] width 115 height 18
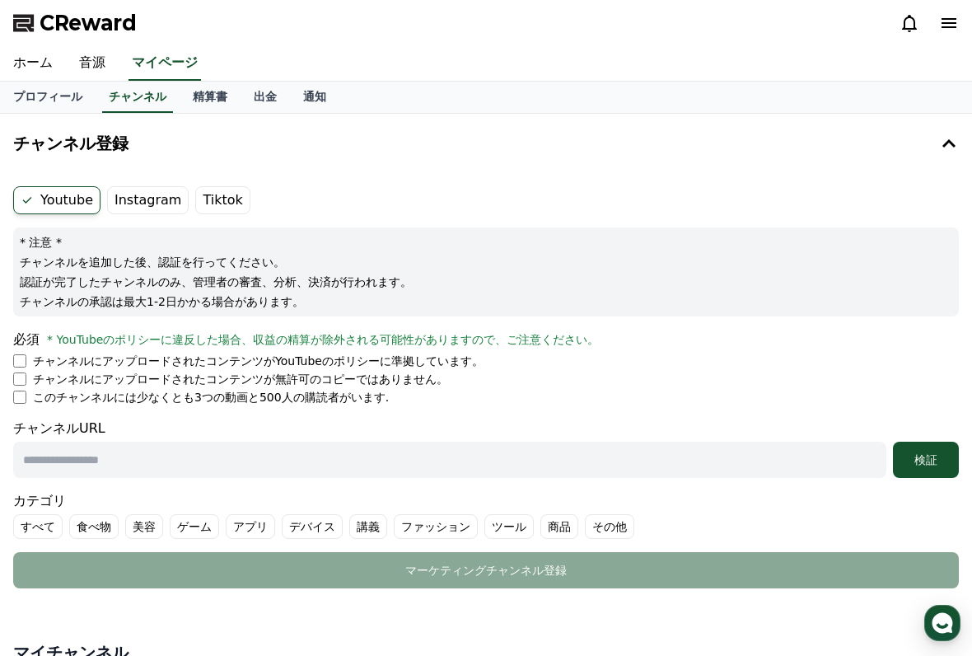
click at [152, 213] on label "Instagram" at bounding box center [148, 200] width 82 height 28
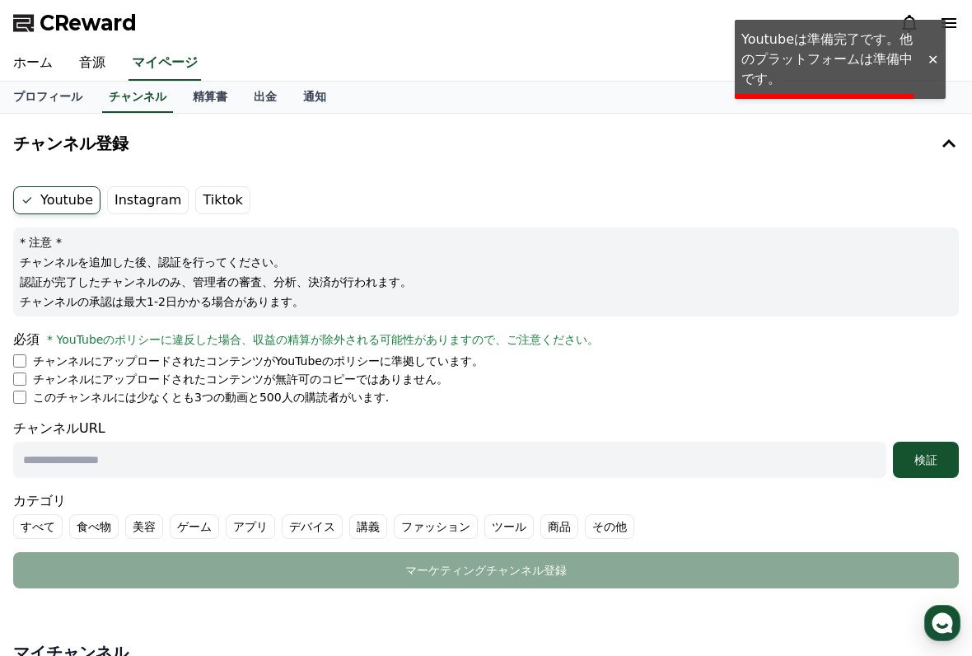
click at [140, 290] on div "* 注意 * チャンネルを追加した後、認証を行ってください。 認証が完了したチャンネルのみ、管理者の審査、分析、決済が行われます。 チャンネルの承認は最大1-…" at bounding box center [486, 271] width 946 height 89
click at [926, 65] on div at bounding box center [932, 60] width 26 height 16
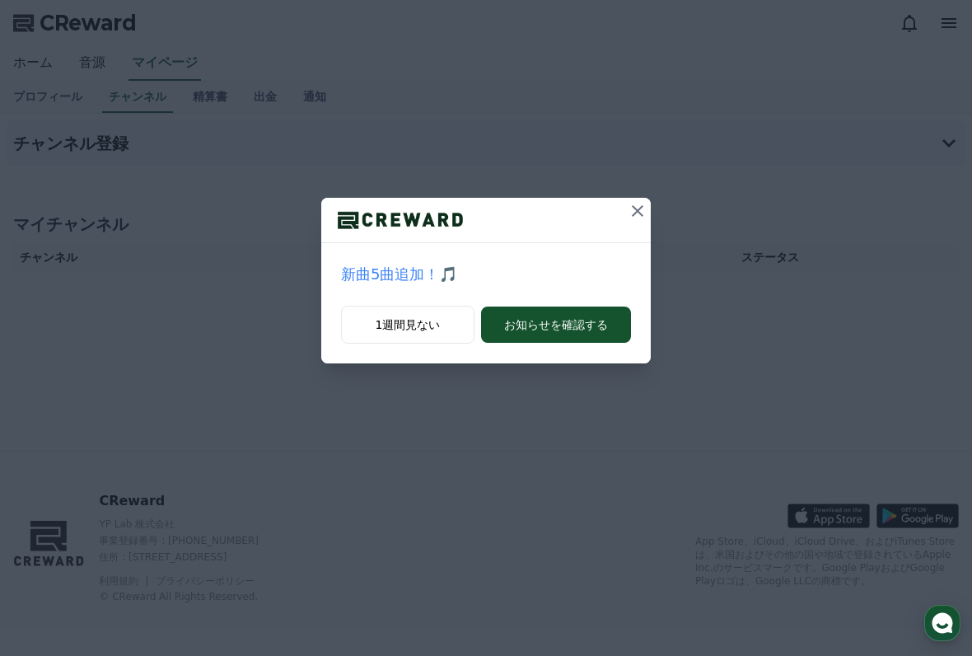
click at [636, 212] on icon at bounding box center [638, 211] width 12 height 12
